Goal: Entertainment & Leisure: Consume media (video, audio)

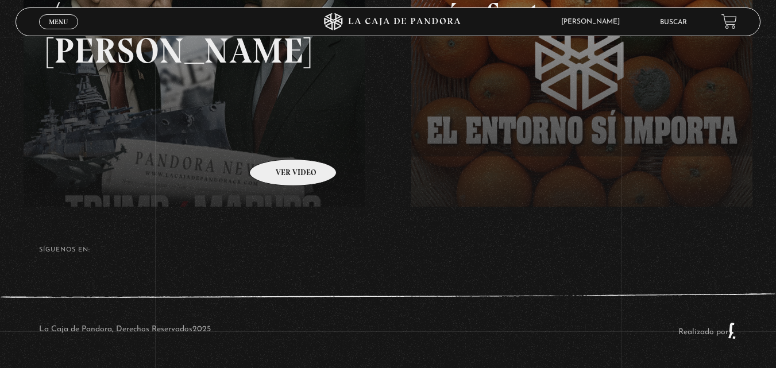
scroll to position [74, 0]
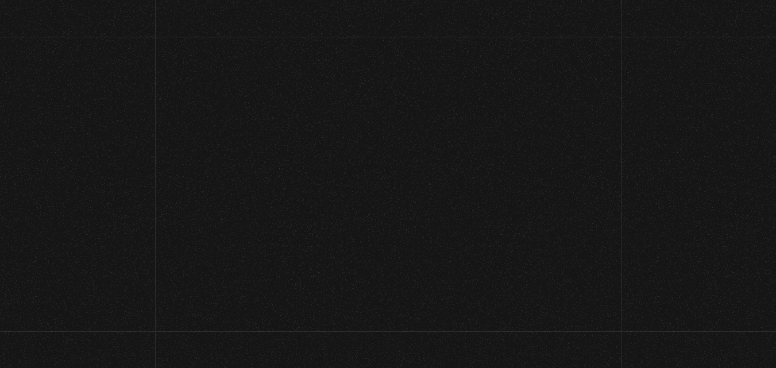
scroll to position [80, 0]
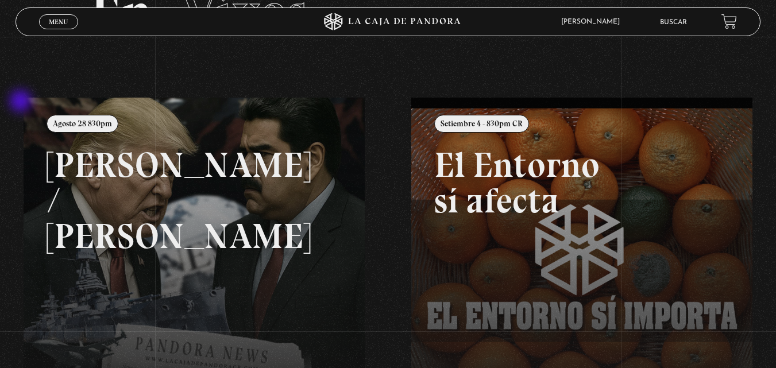
click at [24, 107] on link at bounding box center [412, 282] width 776 height 368
